Goal: Task Accomplishment & Management: Manage account settings

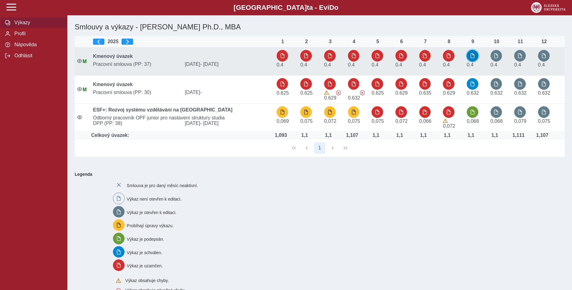
click at [472, 55] on span "button" at bounding box center [472, 55] width 5 height 5
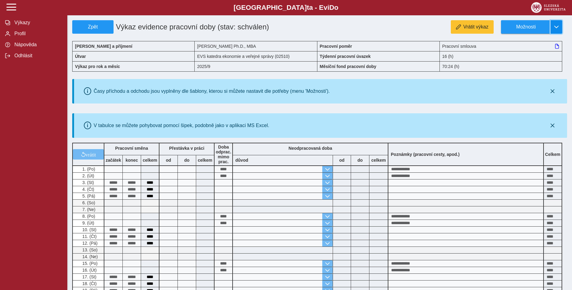
click at [556, 27] on span "button" at bounding box center [556, 26] width 5 height 5
click at [535, 53] on span "Stáhnout PDF" at bounding box center [528, 53] width 31 height 5
click at [95, 26] on span "Zpět" at bounding box center [93, 27] width 36 height 6
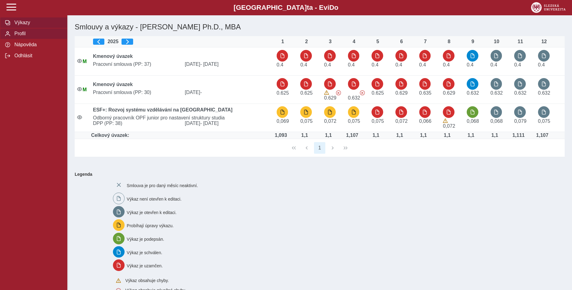
click at [17, 36] on span "Profil" at bounding box center [38, 34] width 50 height 6
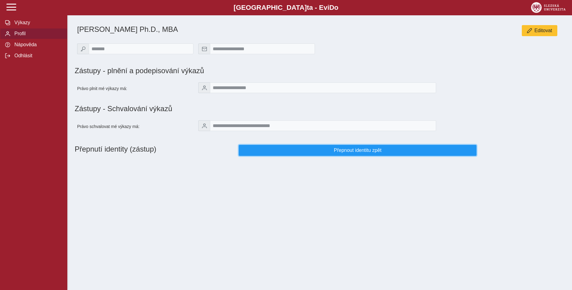
click at [369, 153] on span "Přepnout identitu zpět" at bounding box center [357, 150] width 227 height 6
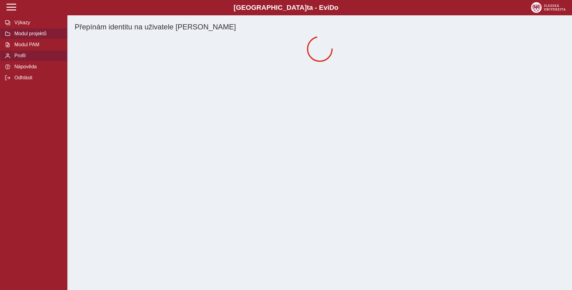
click at [39, 36] on span "Modul projektů" at bounding box center [38, 34] width 50 height 6
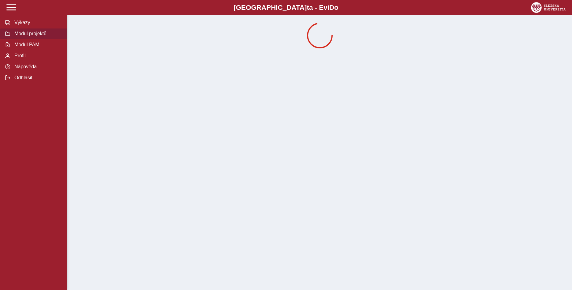
click at [35, 36] on span "Modul projektů" at bounding box center [38, 34] width 50 height 6
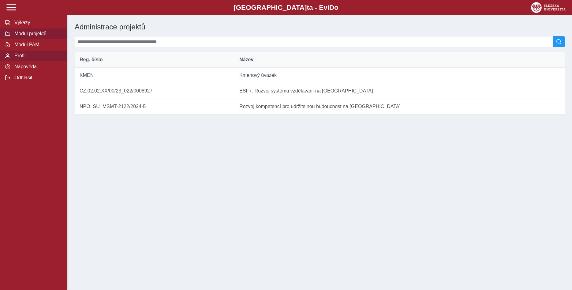
click at [22, 58] on span "Profil" at bounding box center [38, 56] width 50 height 6
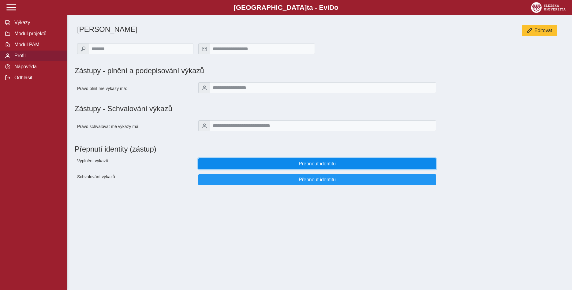
click at [306, 166] on span "Přepnout identitu" at bounding box center [316, 164] width 227 height 6
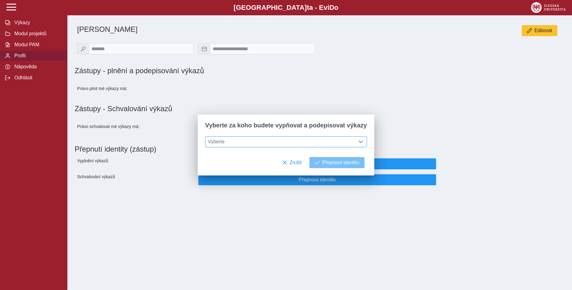
click at [358, 142] on span at bounding box center [360, 141] width 5 height 5
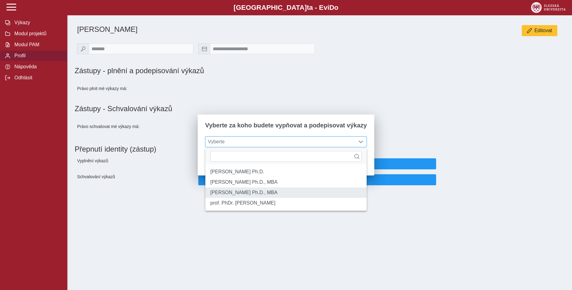
click at [331, 195] on li "[PERSON_NAME] Ph.D., MBA" at bounding box center [285, 192] width 161 height 10
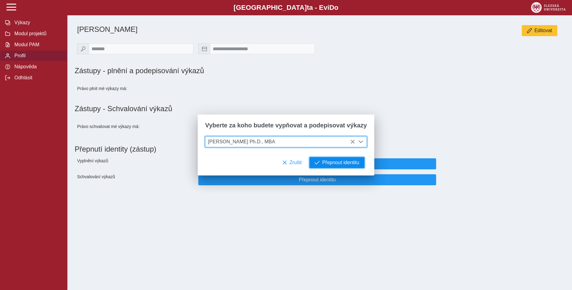
click at [338, 163] on span "Přepnout identitu" at bounding box center [340, 163] width 37 height 6
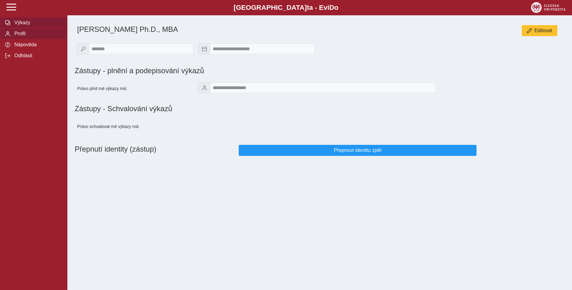
click at [28, 25] on span "Výkazy" at bounding box center [38, 23] width 50 height 6
